Goal: Task Accomplishment & Management: Complete application form

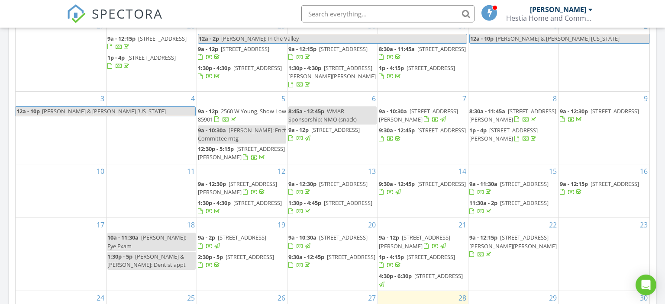
scroll to position [274, 0]
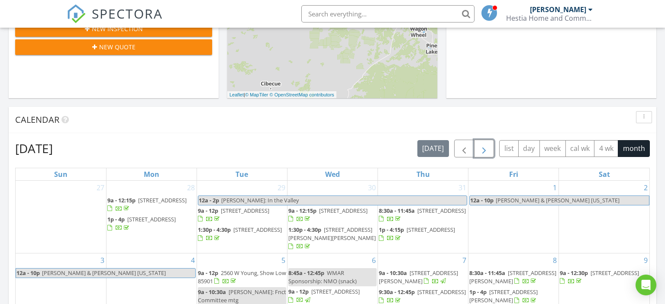
click at [482, 146] on span "button" at bounding box center [484, 149] width 10 height 10
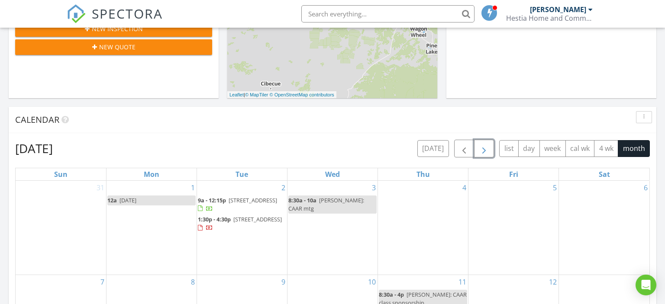
click at [341, 218] on td "3 8:30a - 10a Dana: CAAR mtg" at bounding box center [332, 228] width 90 height 94
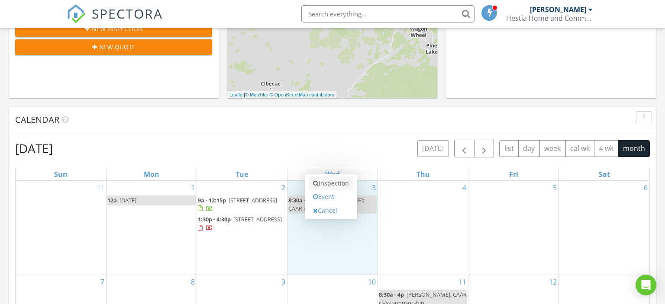
click at [346, 182] on link "Inspection" at bounding box center [330, 184] width 45 height 14
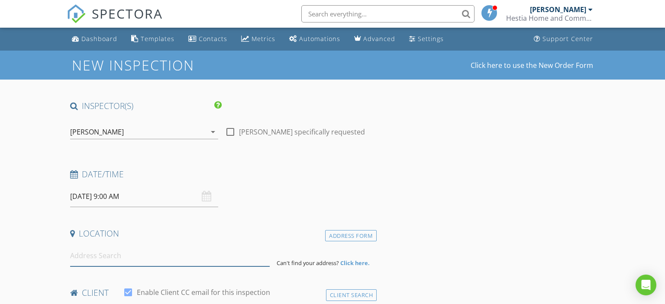
click at [179, 251] on input at bounding box center [170, 255] width 200 height 21
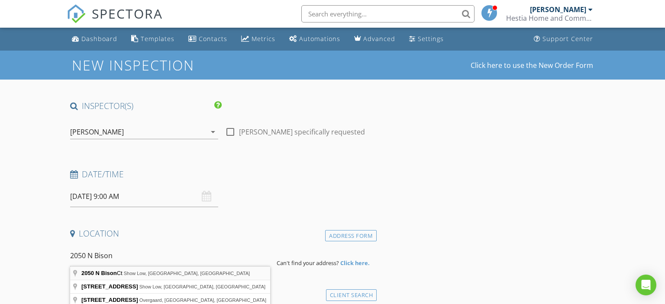
type input "2050 N Bison Ct, Show Low, AZ, USA"
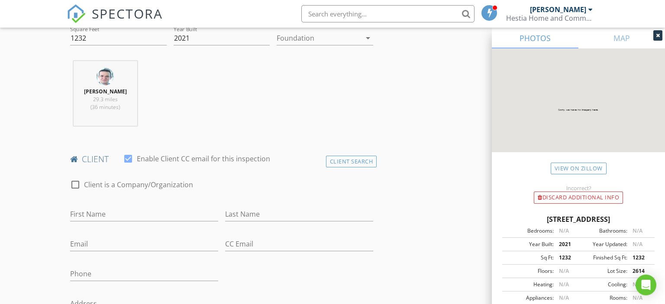
scroll to position [320, 0]
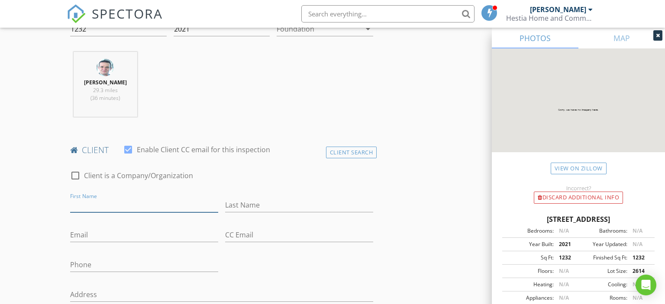
click at [134, 209] on input "First Name" at bounding box center [144, 205] width 148 height 14
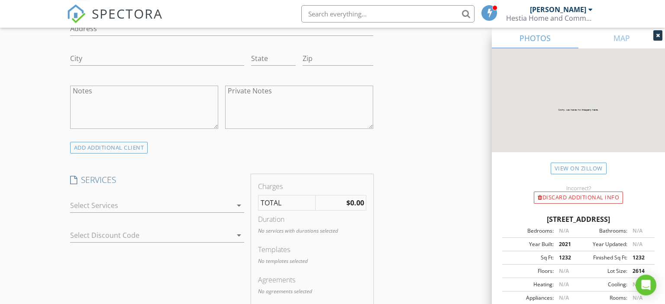
scroll to position [594, 0]
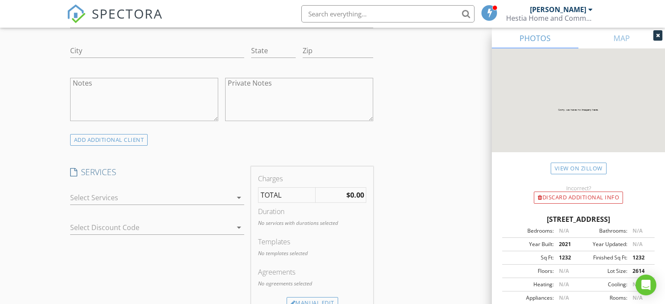
click at [237, 196] on icon "arrow_drop_down" at bounding box center [239, 198] width 10 height 10
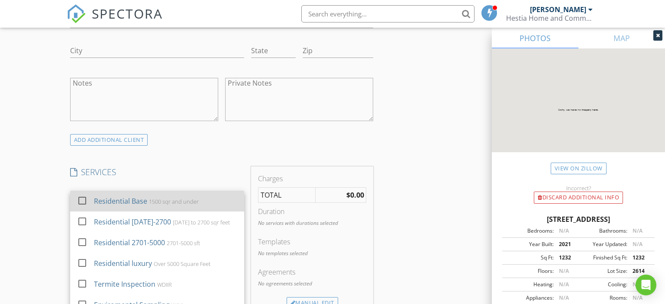
click at [210, 205] on div "Residential Base 1500 sqr and under" at bounding box center [164, 201] width 143 height 17
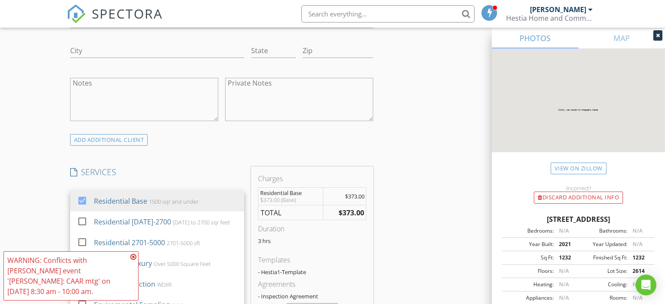
drag, startPoint x: 134, startPoint y: 266, endPoint x: 138, endPoint y: 254, distance: 13.0
click at [133, 260] on icon at bounding box center [133, 257] width 6 height 7
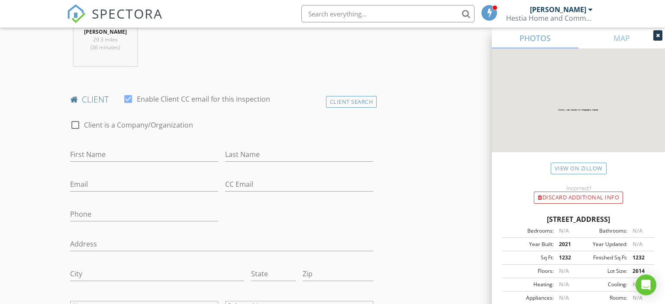
scroll to position [365, 0]
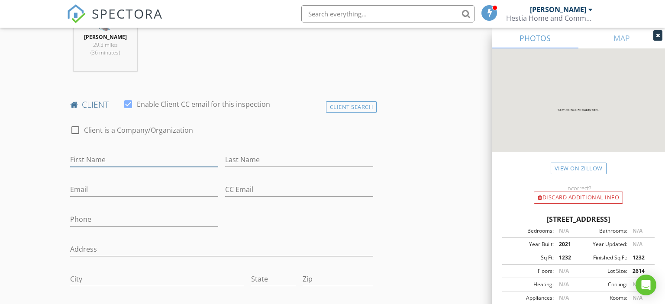
click at [121, 159] on input "First Name" at bounding box center [144, 160] width 148 height 14
type input "michael D"
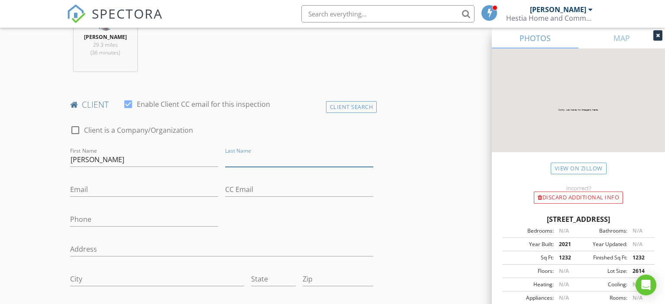
click at [274, 162] on input "Last Name" at bounding box center [299, 160] width 148 height 14
type input "luevano"
click at [88, 188] on input "Email" at bounding box center [144, 190] width 148 height 14
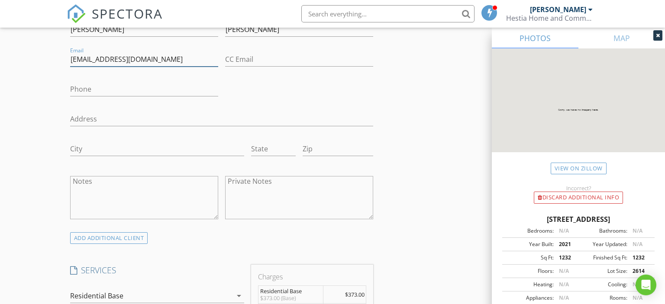
scroll to position [502, 0]
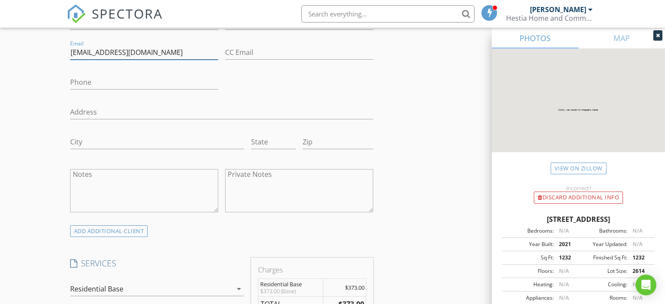
type input "[EMAIL_ADDRESS][DOMAIN_NAME]"
click at [126, 79] on input "Phone" at bounding box center [144, 82] width 148 height 14
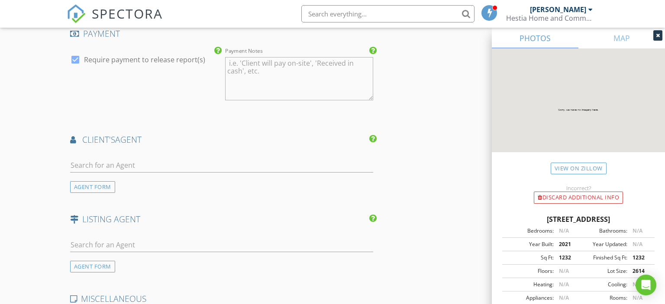
scroll to position [1005, 0]
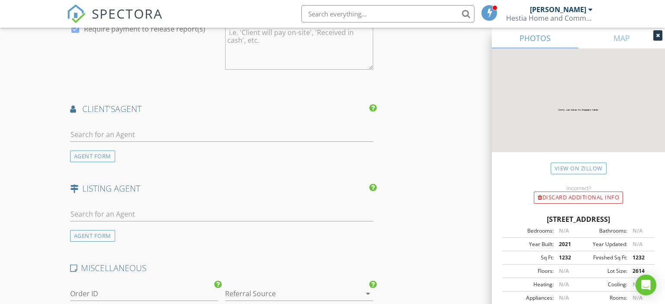
type input "510-7"
click at [141, 137] on input "text" at bounding box center [221, 135] width 303 height 14
drag, startPoint x: 91, startPoint y: 136, endPoint x: 60, endPoint y: 124, distance: 33.3
click at [70, 128] on input "laura" at bounding box center [221, 135] width 303 height 14
click at [79, 132] on input "dioane" at bounding box center [221, 135] width 303 height 14
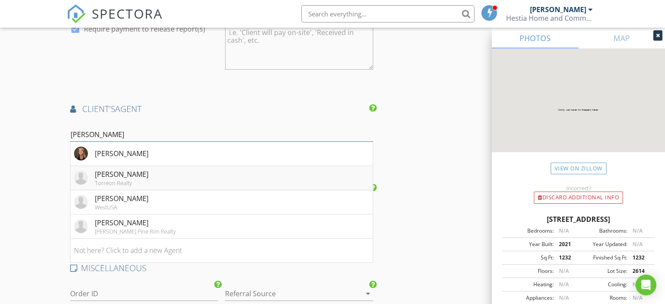
type input "diane"
click at [110, 180] on div "Torreon Realty" at bounding box center [122, 183] width 54 height 7
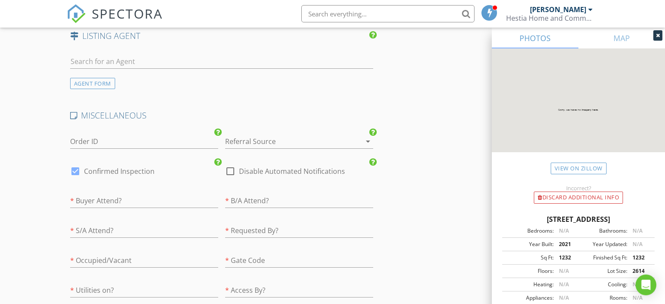
scroll to position [1416, 0]
click at [122, 257] on input "text" at bounding box center [144, 259] width 148 height 14
type input "Vacant"
click at [98, 196] on input "text" at bounding box center [144, 199] width 148 height 14
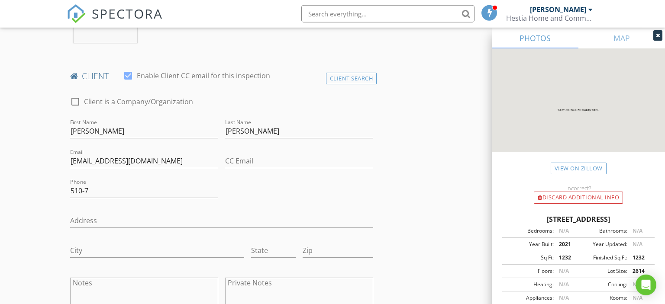
scroll to position [365, 0]
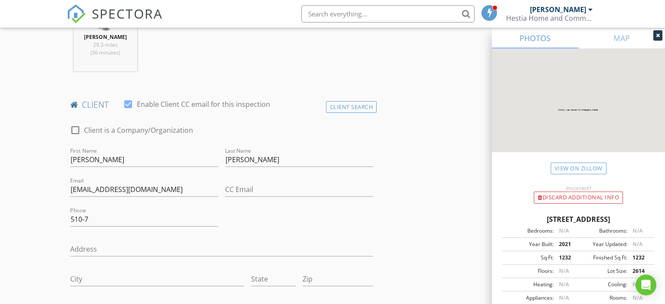
type input "No"
click at [115, 220] on input "510-7" at bounding box center [144, 219] width 148 height 14
type input "510-703-4071"
click at [73, 162] on input "michael D" at bounding box center [144, 160] width 148 height 14
type input "Michael D"
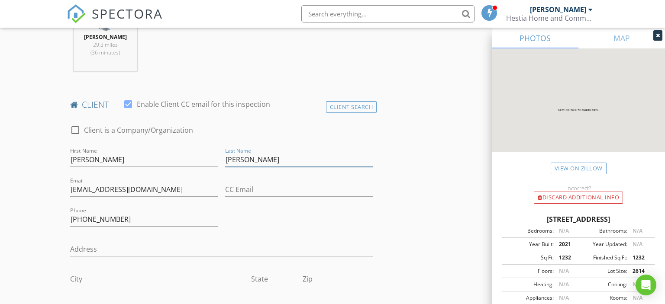
click at [225, 157] on input "luevano" at bounding box center [299, 160] width 148 height 14
type input "Luevano"
click at [104, 158] on input "Michael D" at bounding box center [144, 160] width 148 height 14
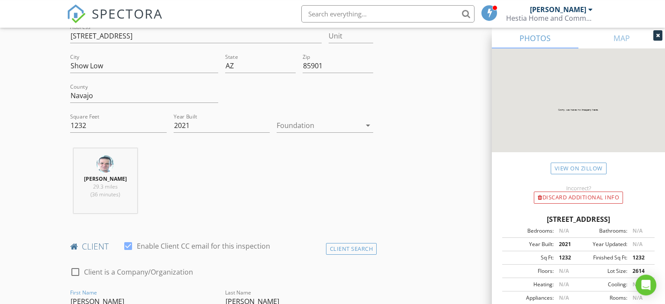
scroll to position [183, 0]
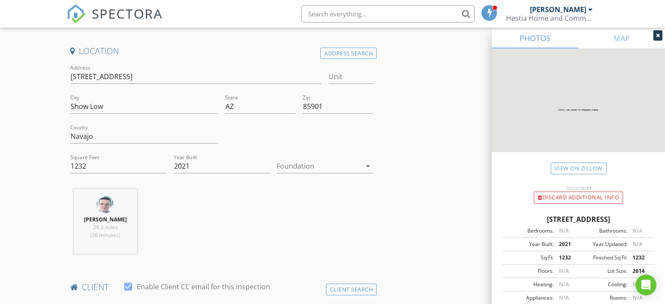
type input "Michael D."
drag, startPoint x: 127, startPoint y: 77, endPoint x: 65, endPoint y: 77, distance: 62.3
click at [70, 77] on input "2050 N Bison Ct" at bounding box center [195, 77] width 251 height 14
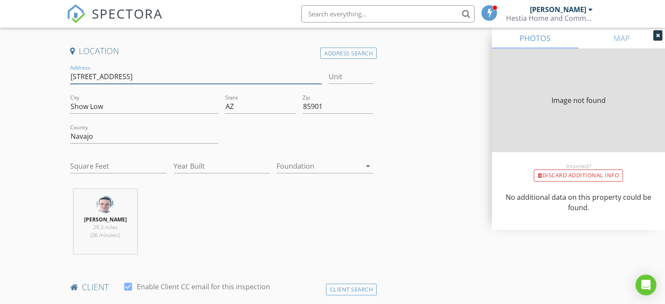
type input "1232"
type input "2021"
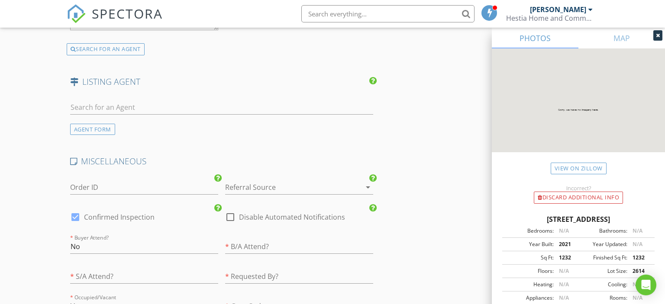
scroll to position [1371, 0]
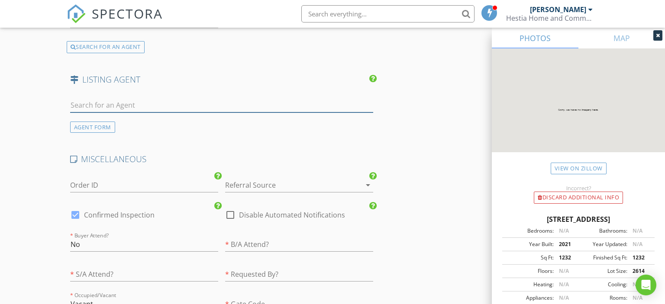
click at [95, 102] on input "text" at bounding box center [221, 105] width 303 height 14
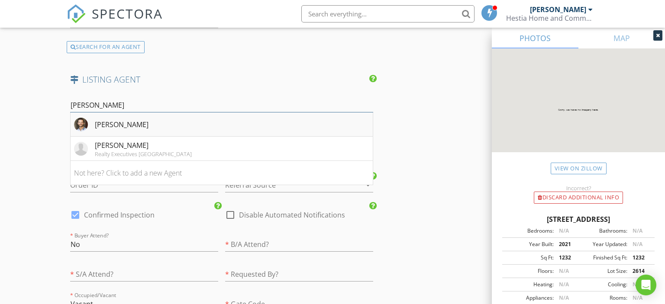
type input "anthony"
click at [134, 122] on div "Anthony Marangon" at bounding box center [122, 124] width 54 height 10
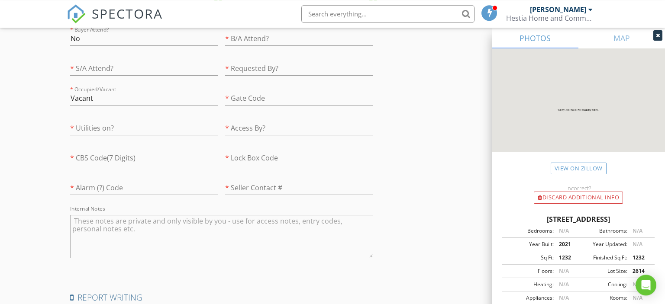
scroll to position [1873, 0]
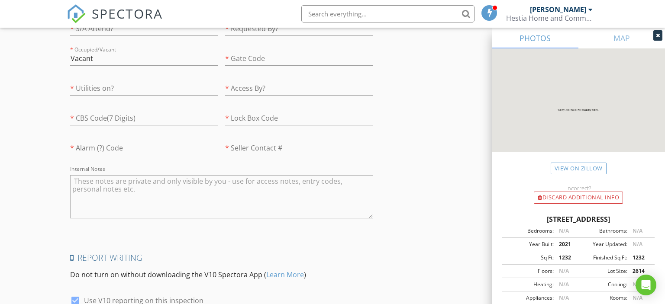
click at [98, 176] on textarea "Internal Notes" at bounding box center [221, 196] width 303 height 43
click at [281, 180] on textarea "-Buyer said when facing garage, on left side there is some water sstaining on c…" at bounding box center [221, 196] width 303 height 43
click at [357, 176] on textarea "-Buyer said when facing garage, on left side there is some water staining on ci…" at bounding box center [221, 196] width 303 height 43
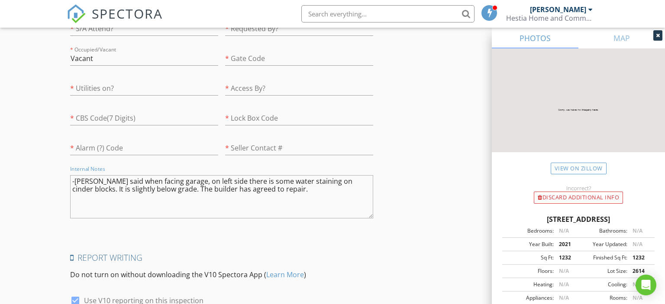
type textarea "-Buyer said when facing garage, on left side there is some water staining on ci…"
click at [299, 86] on input "text" at bounding box center [299, 88] width 148 height 14
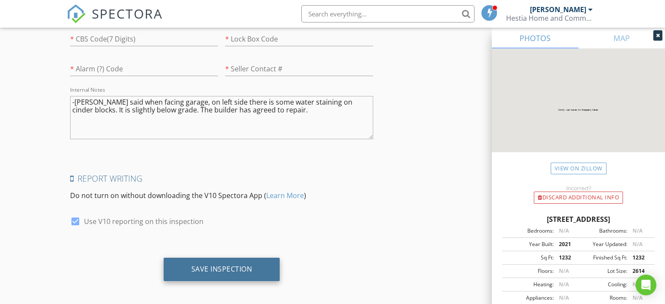
click at [216, 267] on div "Save Inspection" at bounding box center [221, 269] width 61 height 9
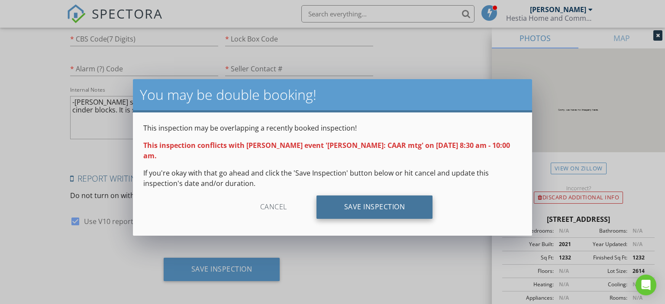
click at [336, 196] on div "Save Inspection" at bounding box center [374, 207] width 116 height 23
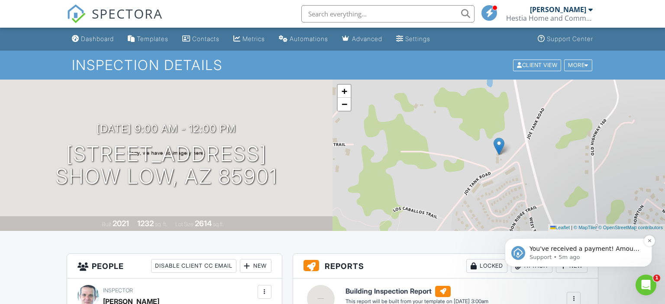
click at [568, 257] on p "Support • 5m ago" at bounding box center [585, 258] width 112 height 8
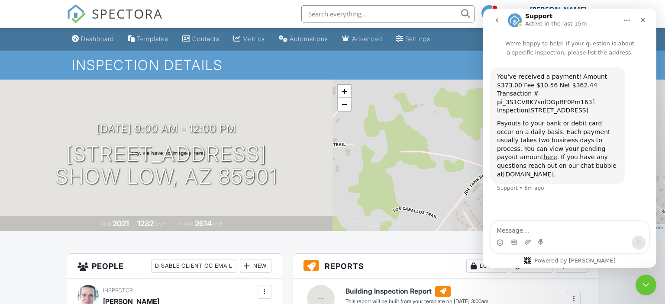
click at [498, 20] on icon "go back" at bounding box center [496, 20] width 7 height 7
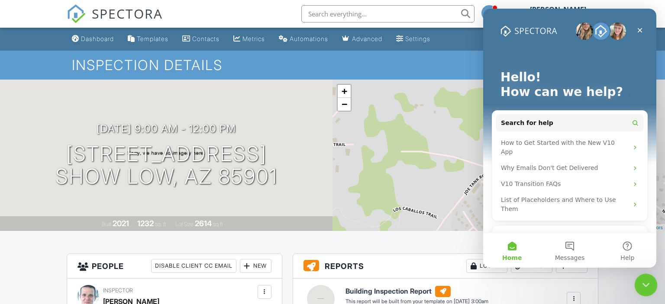
click at [643, 286] on icon "Close Intercom Messenger" at bounding box center [644, 284] width 10 height 10
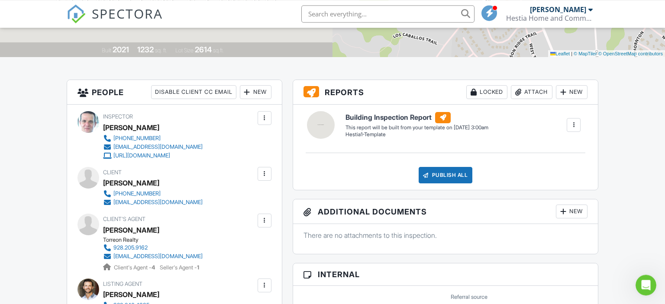
scroll to position [183, 0]
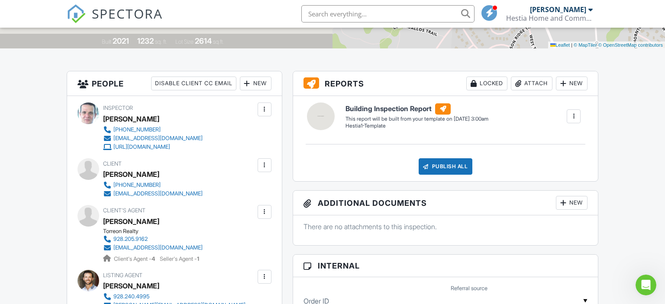
click at [574, 116] on div at bounding box center [573, 116] width 9 height 9
click at [552, 141] on div "Build Now" at bounding box center [556, 141] width 42 height 10
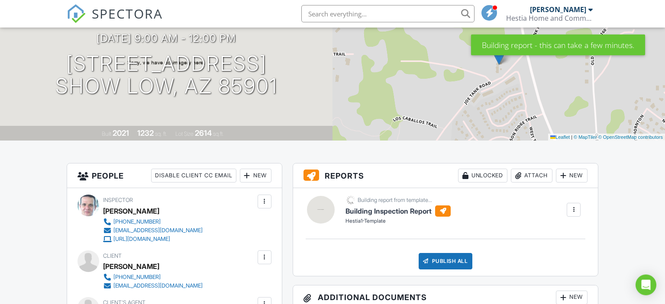
scroll to position [91, 0]
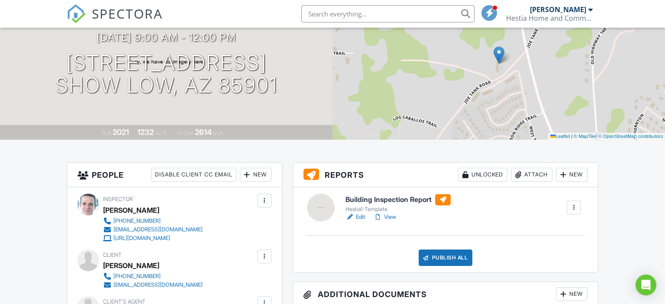
click at [361, 218] on link "Edit" at bounding box center [354, 217] width 19 height 9
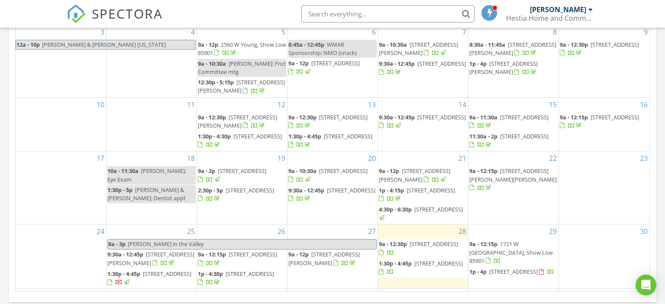
scroll to position [274, 0]
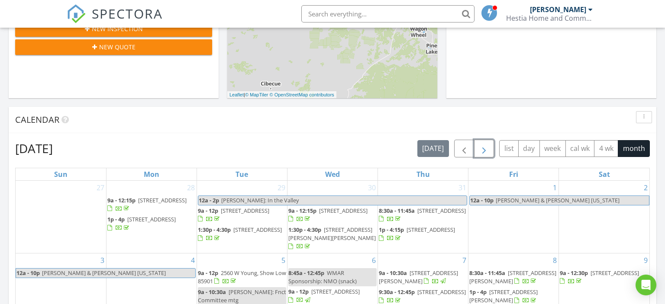
click at [487, 152] on span "button" at bounding box center [484, 149] width 10 height 10
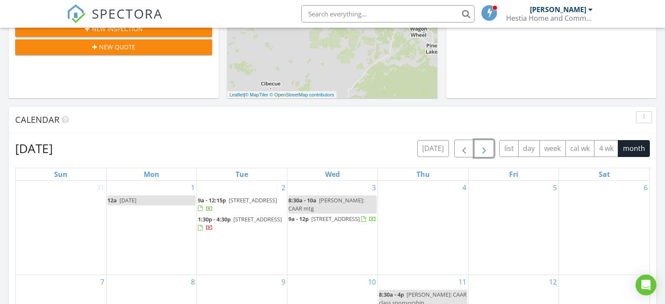
click at [239, 223] on span "3142 Ranch Rd, Overgaard 85933" at bounding box center [257, 219] width 48 height 8
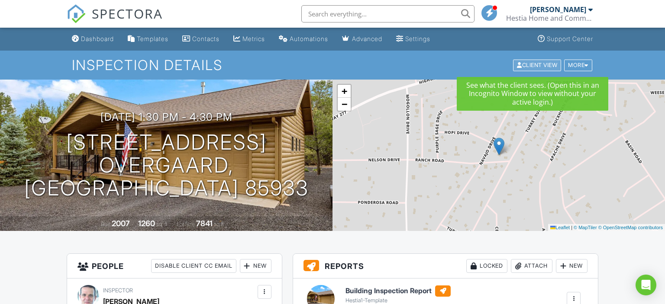
click at [525, 68] on div "Client View" at bounding box center [537, 65] width 48 height 12
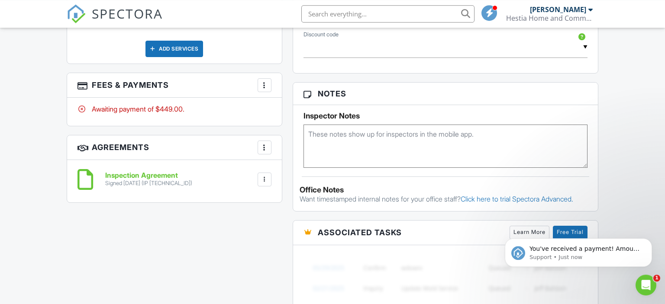
scroll to position [603, 0]
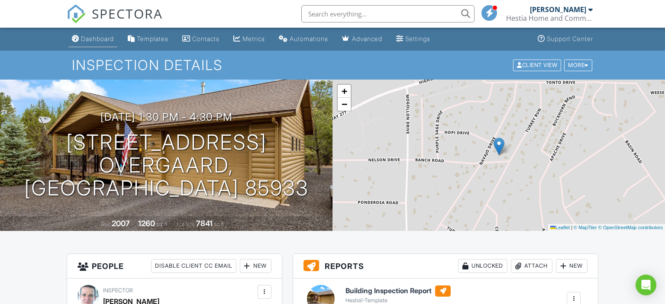
click at [104, 37] on div "Dashboard" at bounding box center [97, 38] width 33 height 7
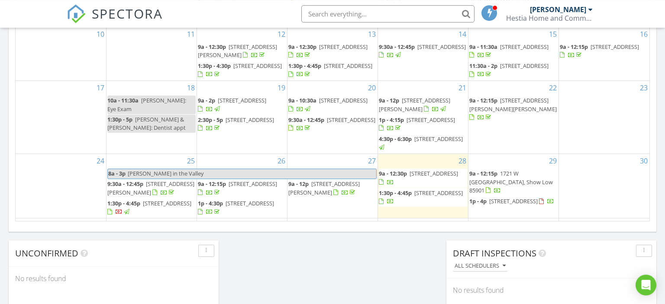
scroll to position [639, 0]
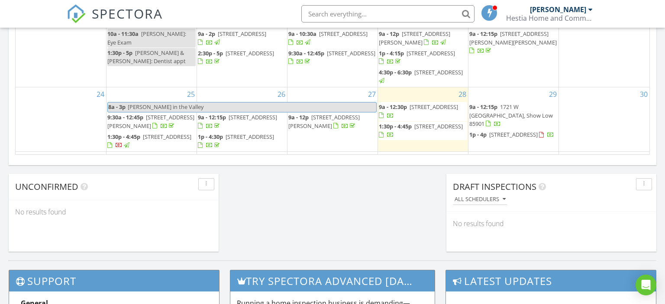
click at [411, 120] on span "9a - 12:30p 1310 Pine Oaks Dr, Show Low 85901" at bounding box center [423, 111] width 88 height 17
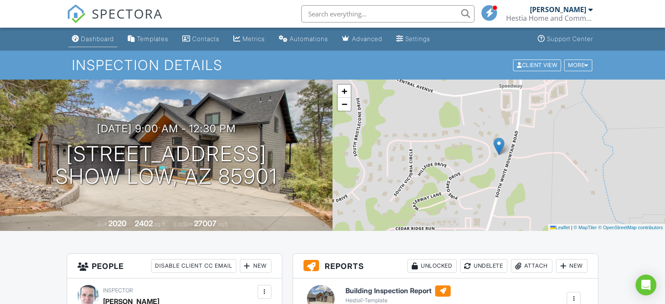
click at [96, 39] on div "Dashboard" at bounding box center [97, 38] width 33 height 7
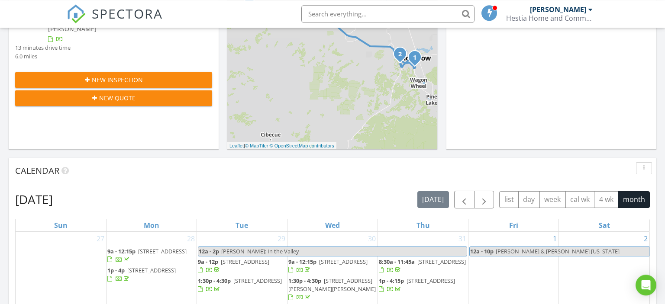
scroll to position [228, 0]
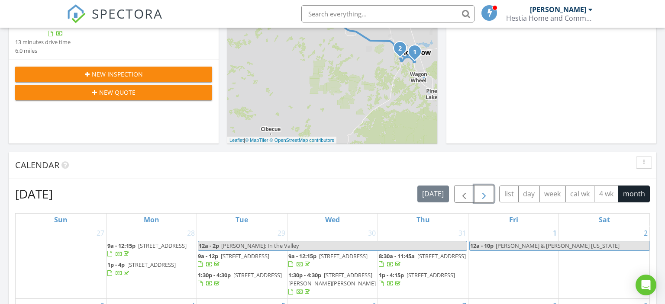
click at [482, 199] on span "button" at bounding box center [484, 194] width 10 height 10
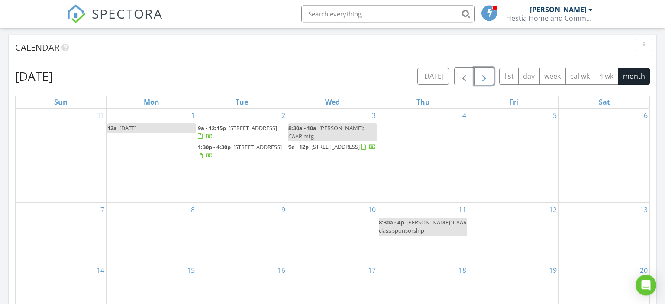
scroll to position [365, 0]
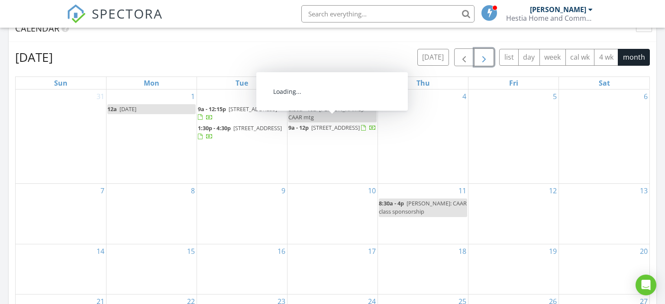
click at [311, 124] on span "[STREET_ADDRESS]" at bounding box center [335, 128] width 48 height 8
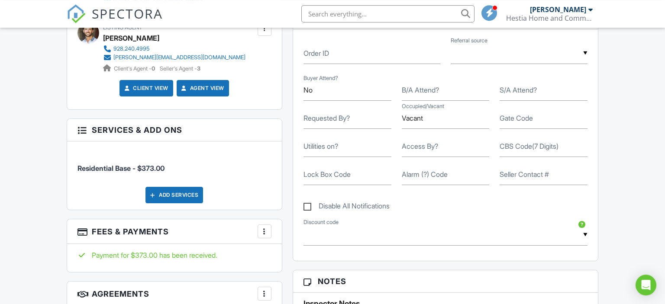
scroll to position [457, 0]
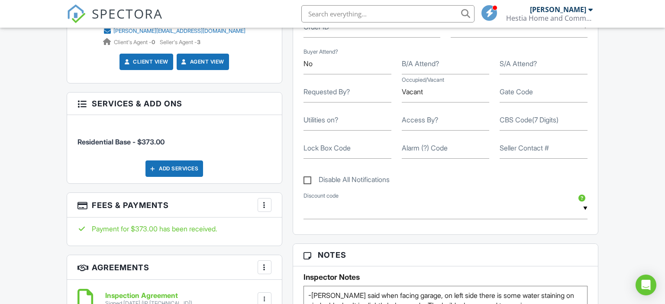
click at [262, 204] on div at bounding box center [264, 205] width 9 height 9
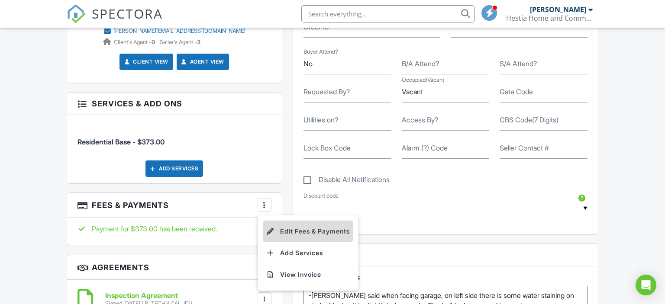
click at [283, 232] on li "Edit Fees & Payments" at bounding box center [308, 232] width 90 height 22
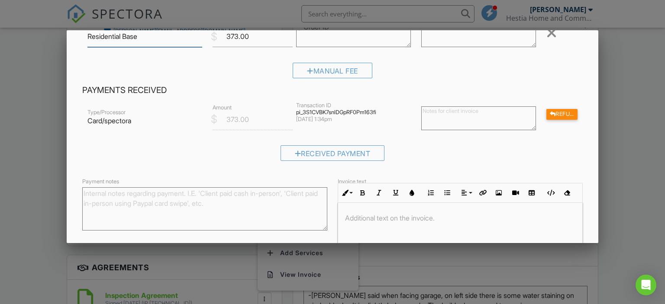
scroll to position [135, 0]
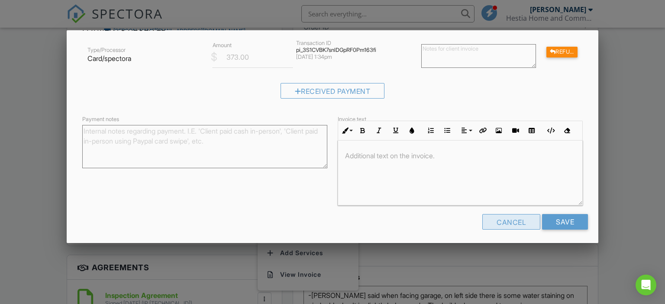
click at [507, 222] on div "Cancel" at bounding box center [511, 222] width 58 height 16
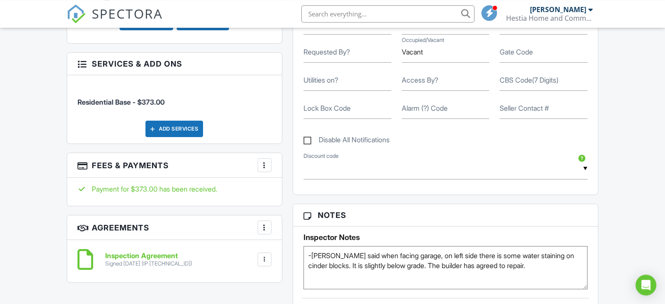
scroll to position [502, 0]
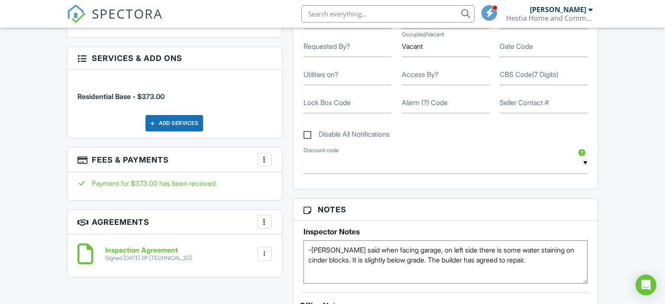
click at [263, 222] on div at bounding box center [264, 222] width 9 height 9
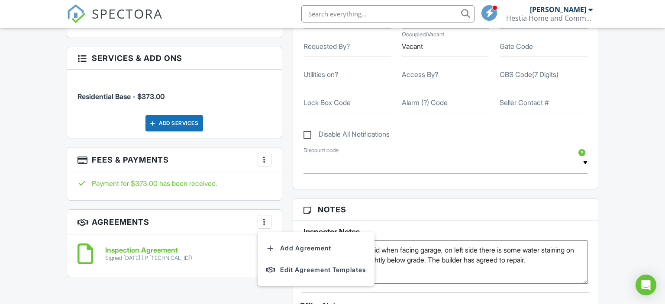
click at [266, 160] on div at bounding box center [264, 159] width 9 height 9
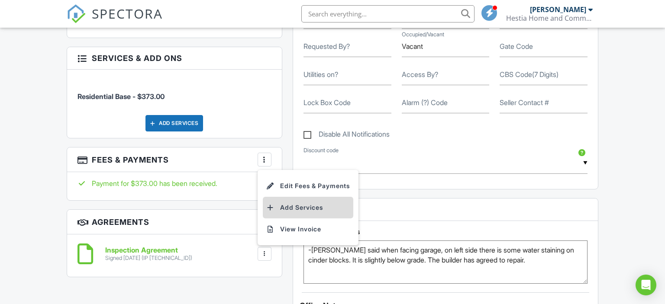
click at [286, 207] on li "Add Services" at bounding box center [308, 208] width 90 height 22
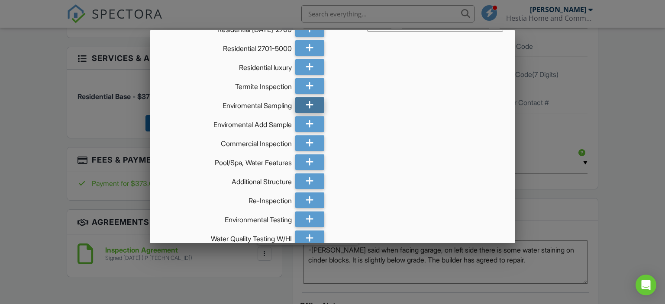
scroll to position [50, 0]
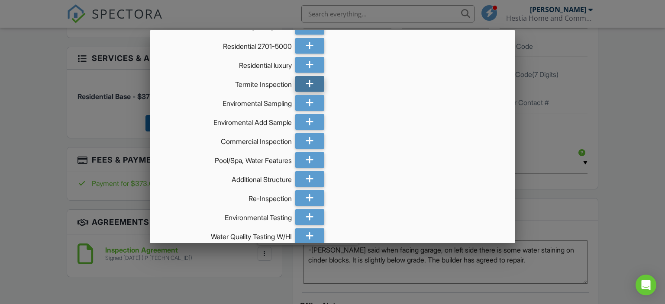
click at [313, 86] on icon at bounding box center [309, 84] width 8 height 16
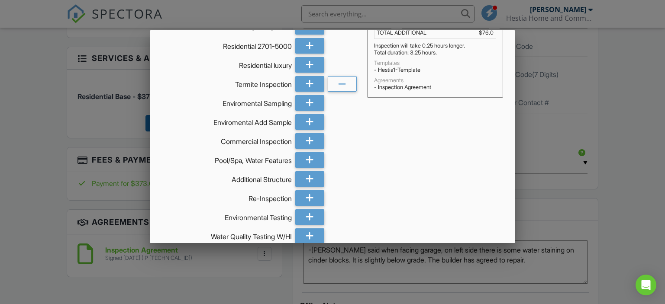
scroll to position [145, 0]
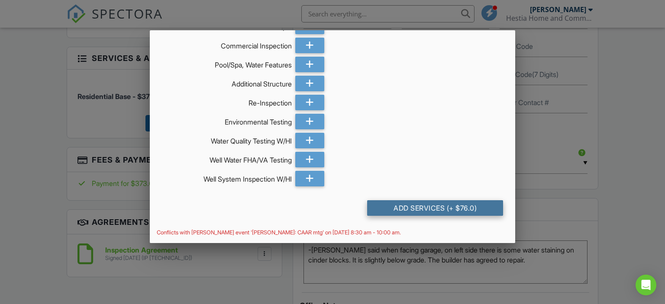
click at [421, 207] on div "Add Services (+ $76.0)" at bounding box center [435, 208] width 136 height 16
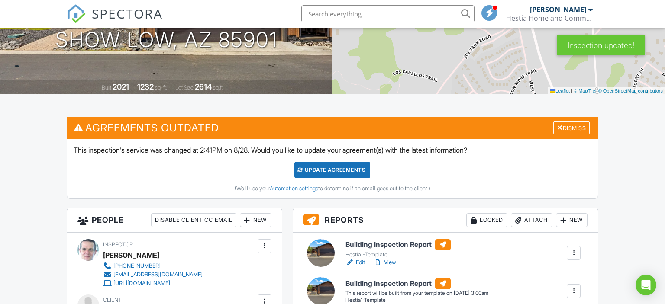
scroll to position [137, 0]
click at [332, 173] on div "Update Agreements" at bounding box center [332, 170] width 76 height 16
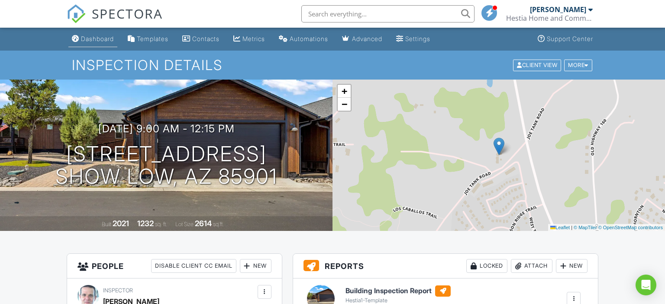
click at [105, 43] on link "Dashboard" at bounding box center [92, 39] width 49 height 16
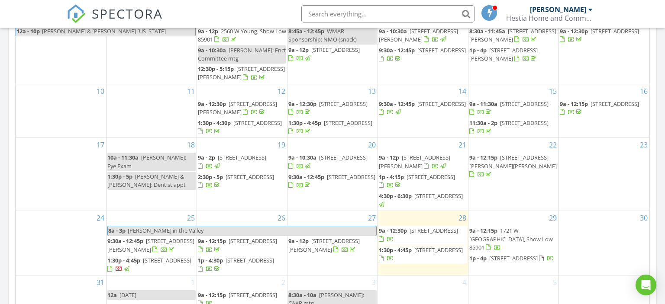
scroll to position [61, 0]
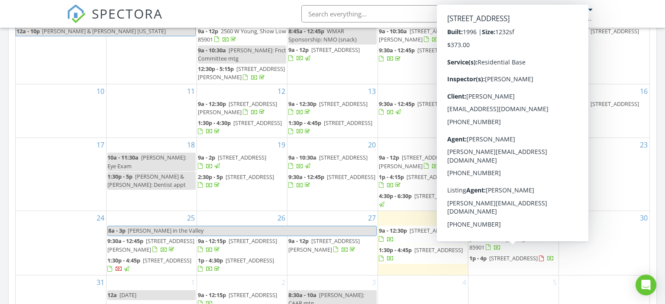
click at [482, 254] on span "1p - 4p" at bounding box center [477, 258] width 17 height 8
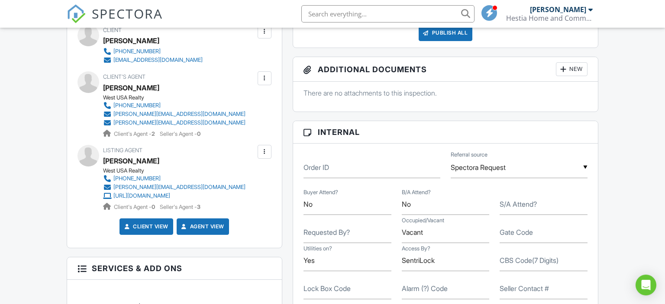
scroll to position [365, 0]
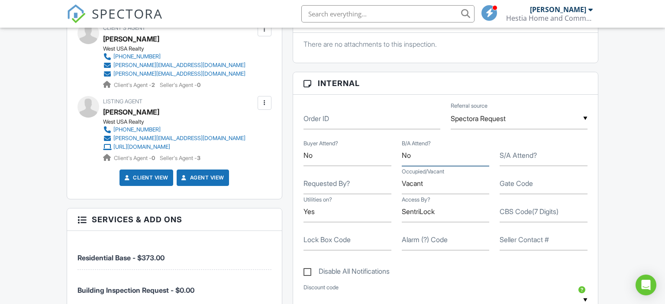
drag, startPoint x: 411, startPoint y: 155, endPoint x: 391, endPoint y: 155, distance: 19.9
click at [402, 155] on input "No" at bounding box center [446, 155] width 88 height 21
type input "Y"
type input "No"
click at [421, 241] on label "Alarm (?) Code" at bounding box center [425, 240] width 46 height 10
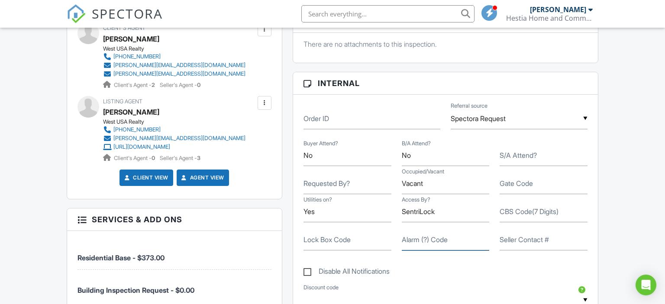
click at [421, 241] on input "Alarm (?) Code" at bounding box center [446, 239] width 88 height 21
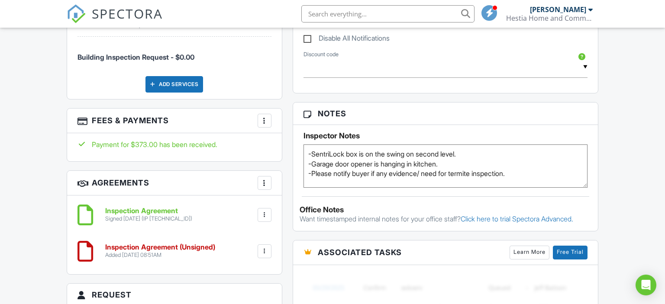
scroll to position [596, 0]
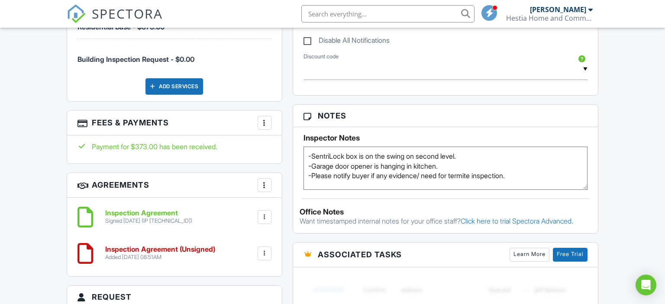
drag, startPoint x: 374, startPoint y: 174, endPoint x: 354, endPoint y: 174, distance: 19.9
click at [354, 174] on textarea "-SentriLock box is on the swing on second level. -Garage door opener is hanging…" at bounding box center [445, 168] width 284 height 43
click at [511, 174] on textarea "-SentriLock box is on the swing on second level. -Garage door opener is hanging…" at bounding box center [445, 168] width 284 height 43
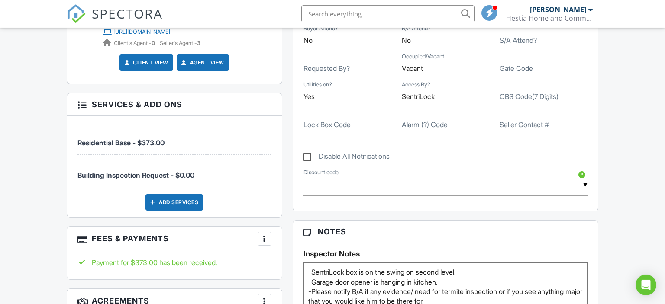
scroll to position [459, 0]
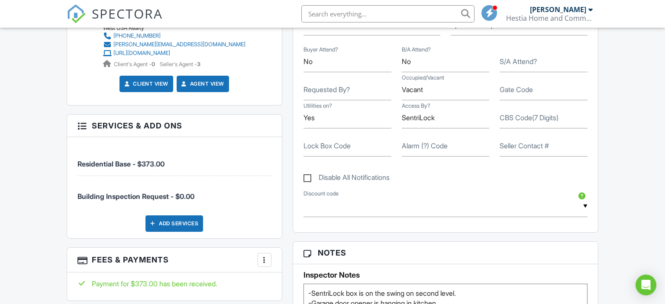
type textarea "-SentriLock box is on the swing on second level. -Garage door opener is hanging…"
click at [429, 146] on label "Alarm (?) Code" at bounding box center [425, 146] width 46 height 10
click at [429, 146] on input "Alarm (?) Code" at bounding box center [446, 145] width 88 height 21
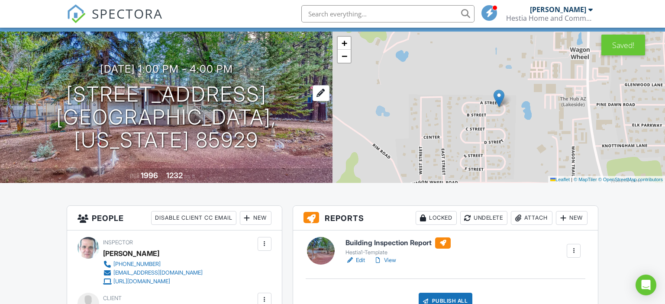
scroll to position [0, 0]
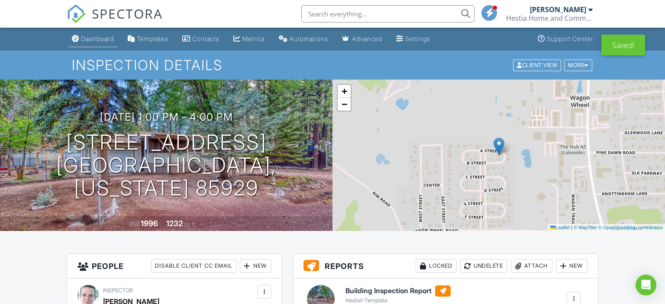
click at [100, 37] on div "Dashboard" at bounding box center [97, 38] width 33 height 7
